Goal: Task Accomplishment & Management: Manage account settings

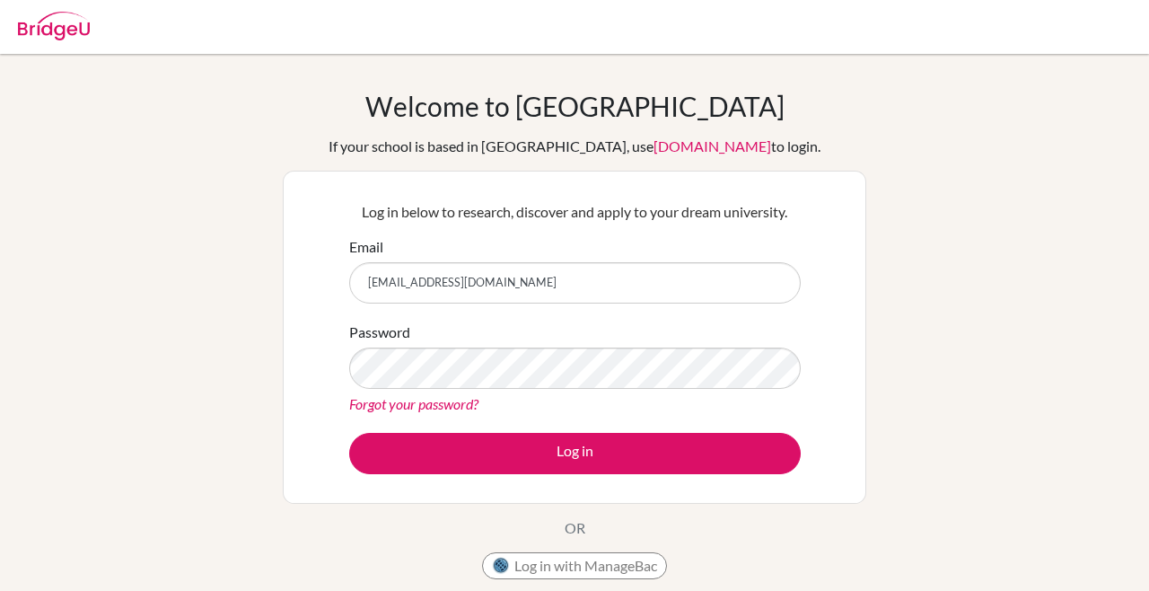
type input "[EMAIL_ADDRESS][DOMAIN_NAME]"
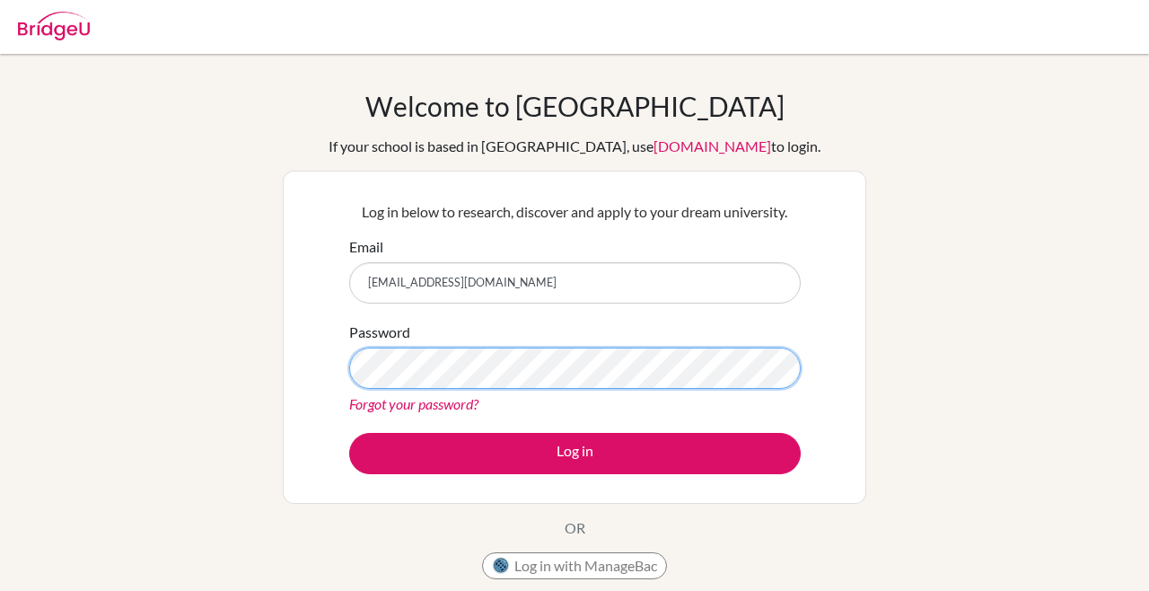
click at [349, 433] on button "Log in" at bounding box center [574, 453] width 451 height 41
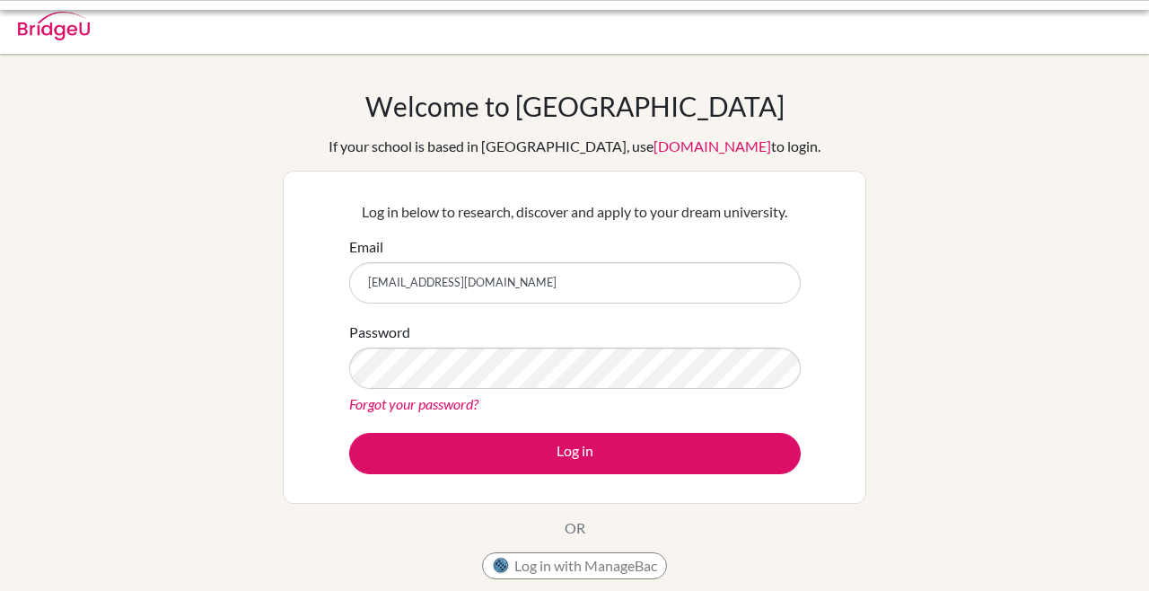
scroll to position [32, 0]
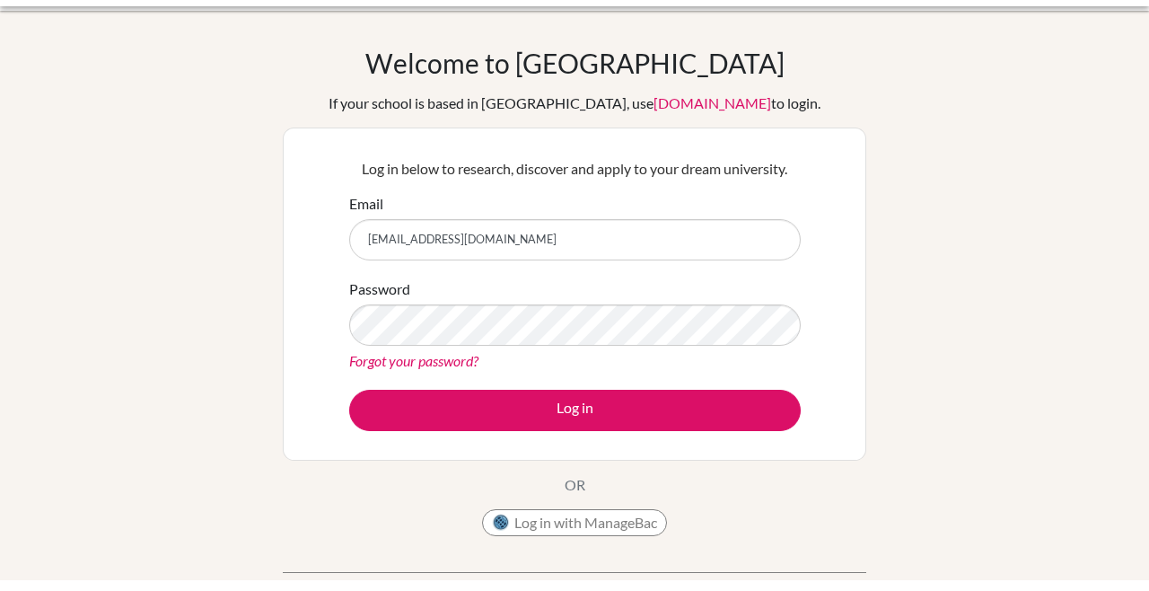
click at [349, 400] on button "Log in" at bounding box center [574, 420] width 451 height 41
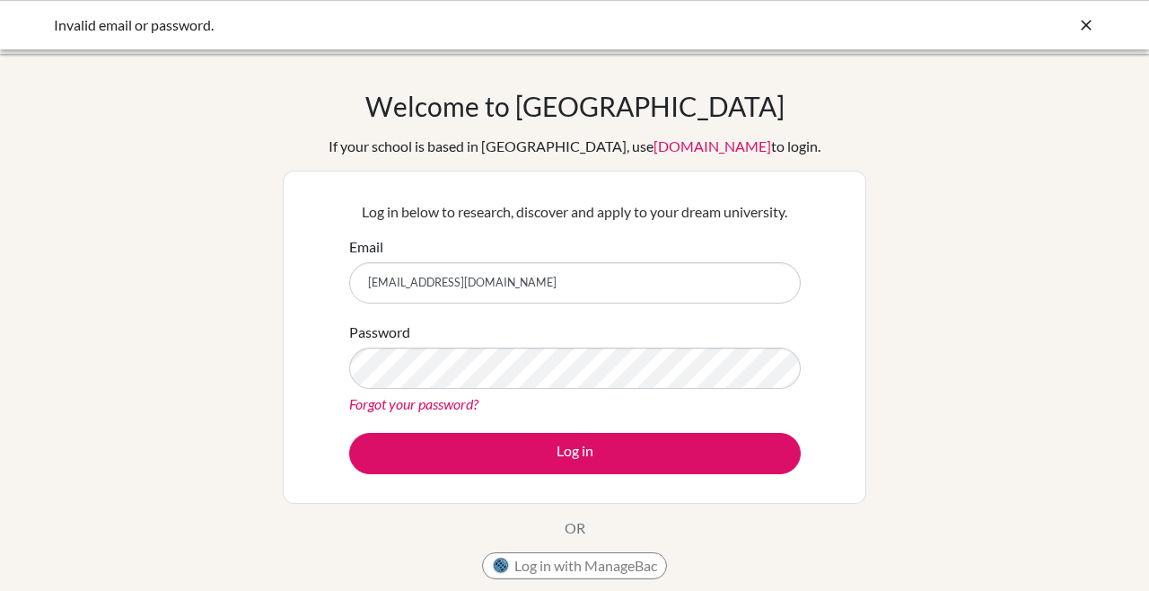
click at [449, 408] on link "Forgot your password?" at bounding box center [413, 403] width 129 height 17
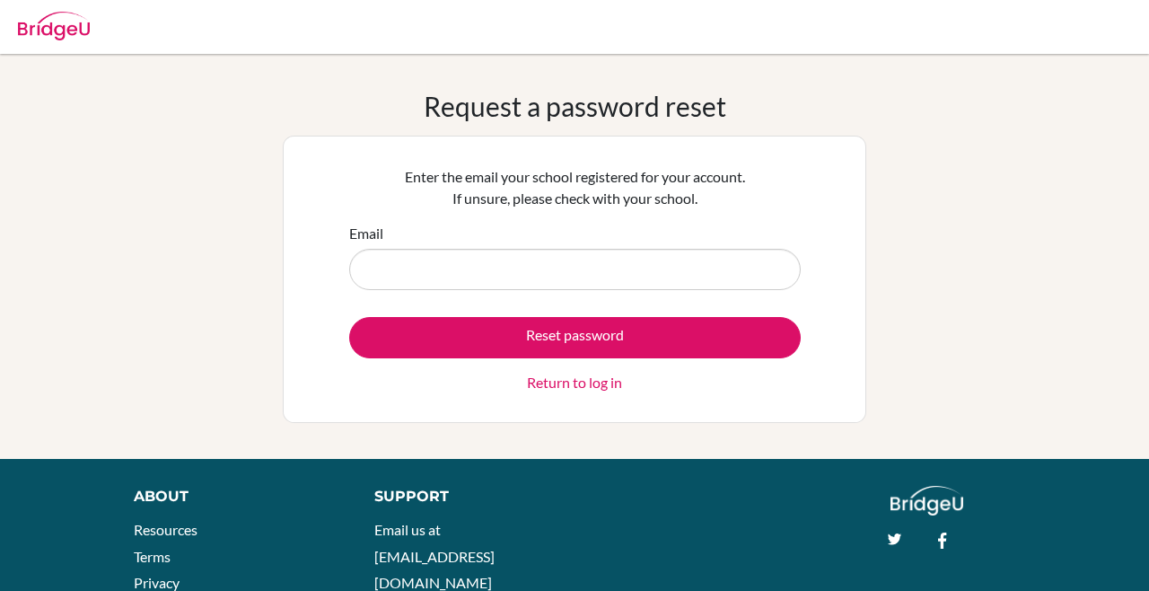
click at [724, 287] on input "Email" at bounding box center [574, 269] width 451 height 41
type input "[EMAIL_ADDRESS][DOMAIN_NAME]"
click at [349, 317] on button "Reset password" at bounding box center [574, 337] width 451 height 41
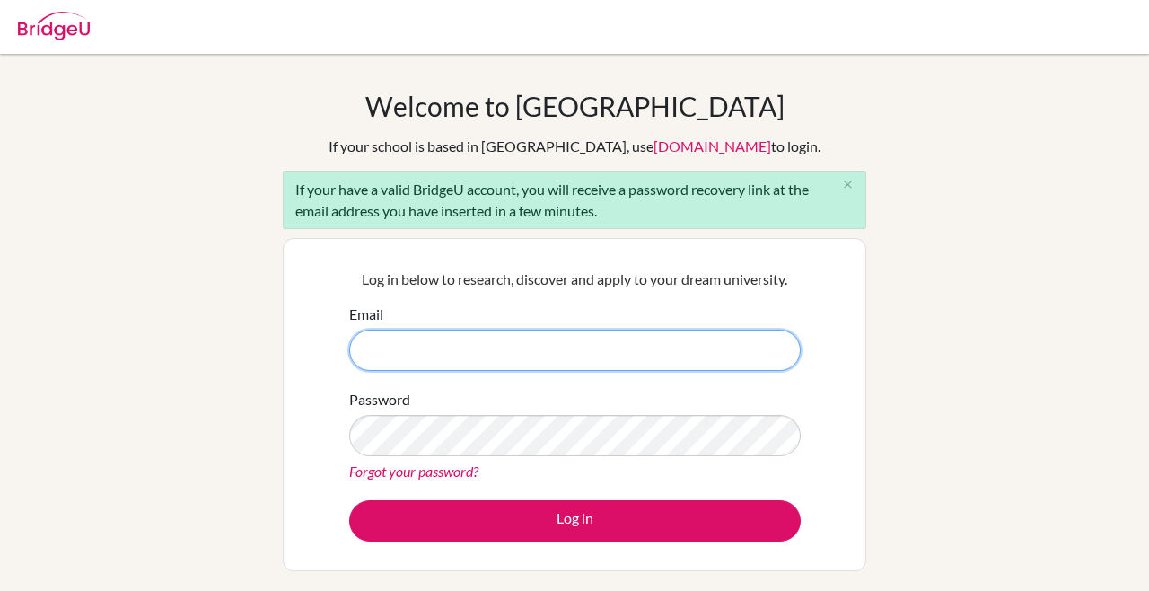
click at [603, 354] on input "Email" at bounding box center [574, 349] width 451 height 41
type input "26gparedes@iaa.edu.ec"
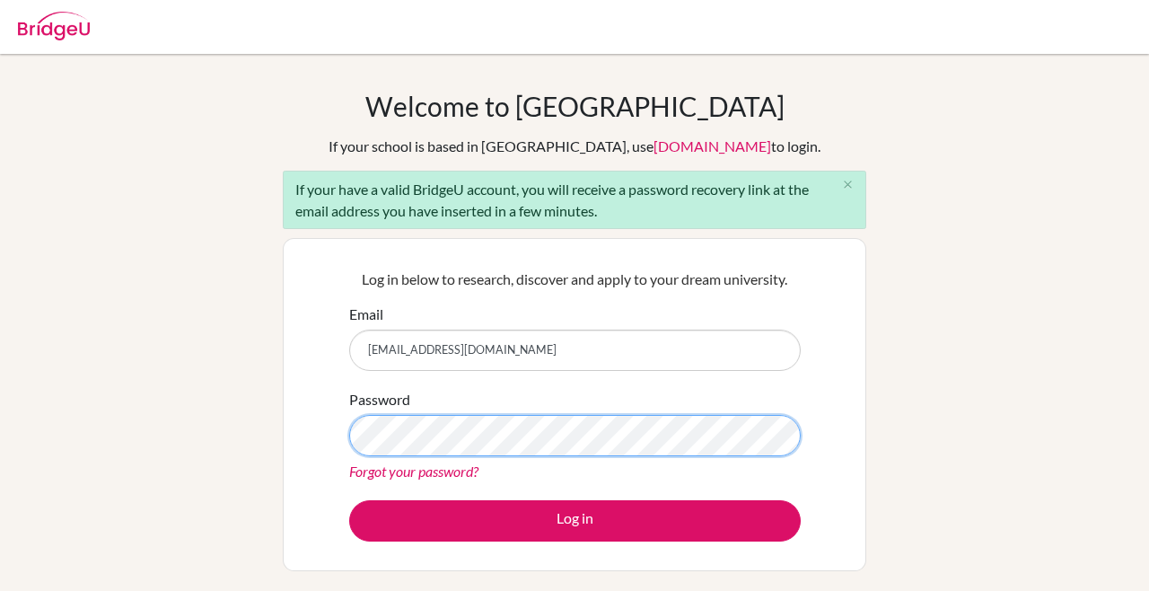
click at [349, 500] on button "Log in" at bounding box center [574, 520] width 451 height 41
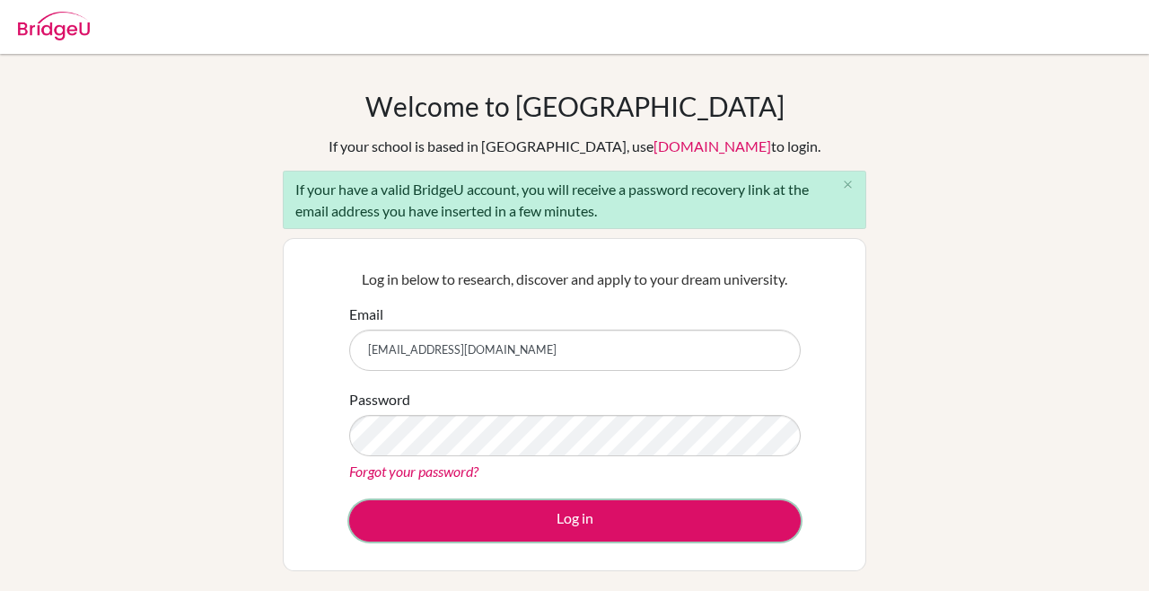
click at [692, 534] on button "Log in" at bounding box center [574, 520] width 451 height 41
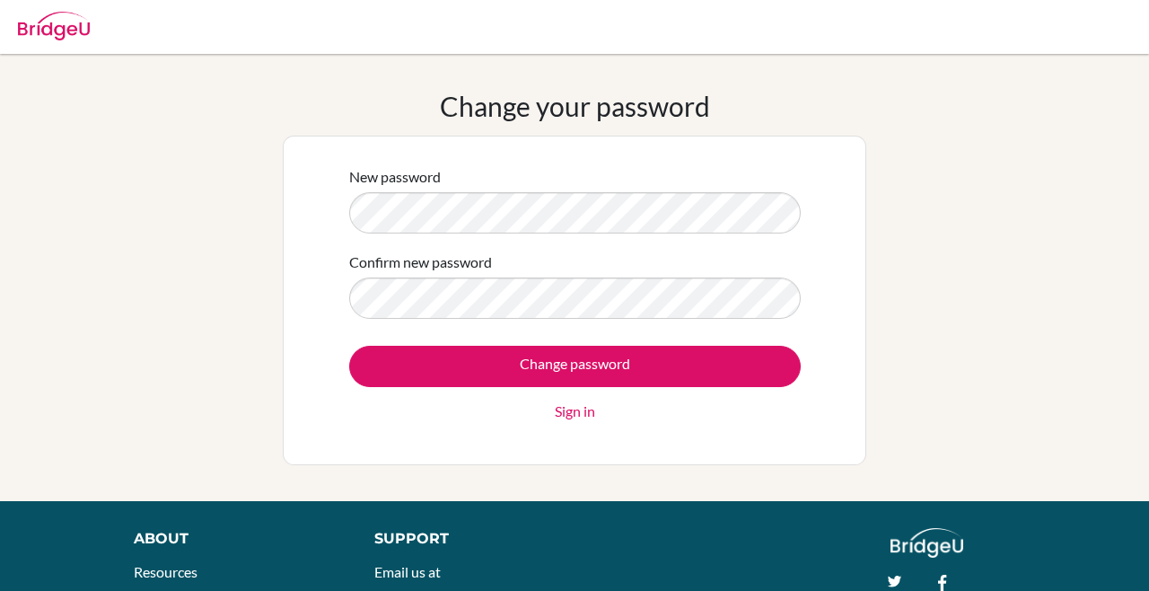
click at [388, 256] on label "Confirm new password" at bounding box center [420, 262] width 143 height 22
click at [349, 346] on input "Change password" at bounding box center [574, 366] width 451 height 41
